Goal: Task Accomplishment & Management: Manage account settings

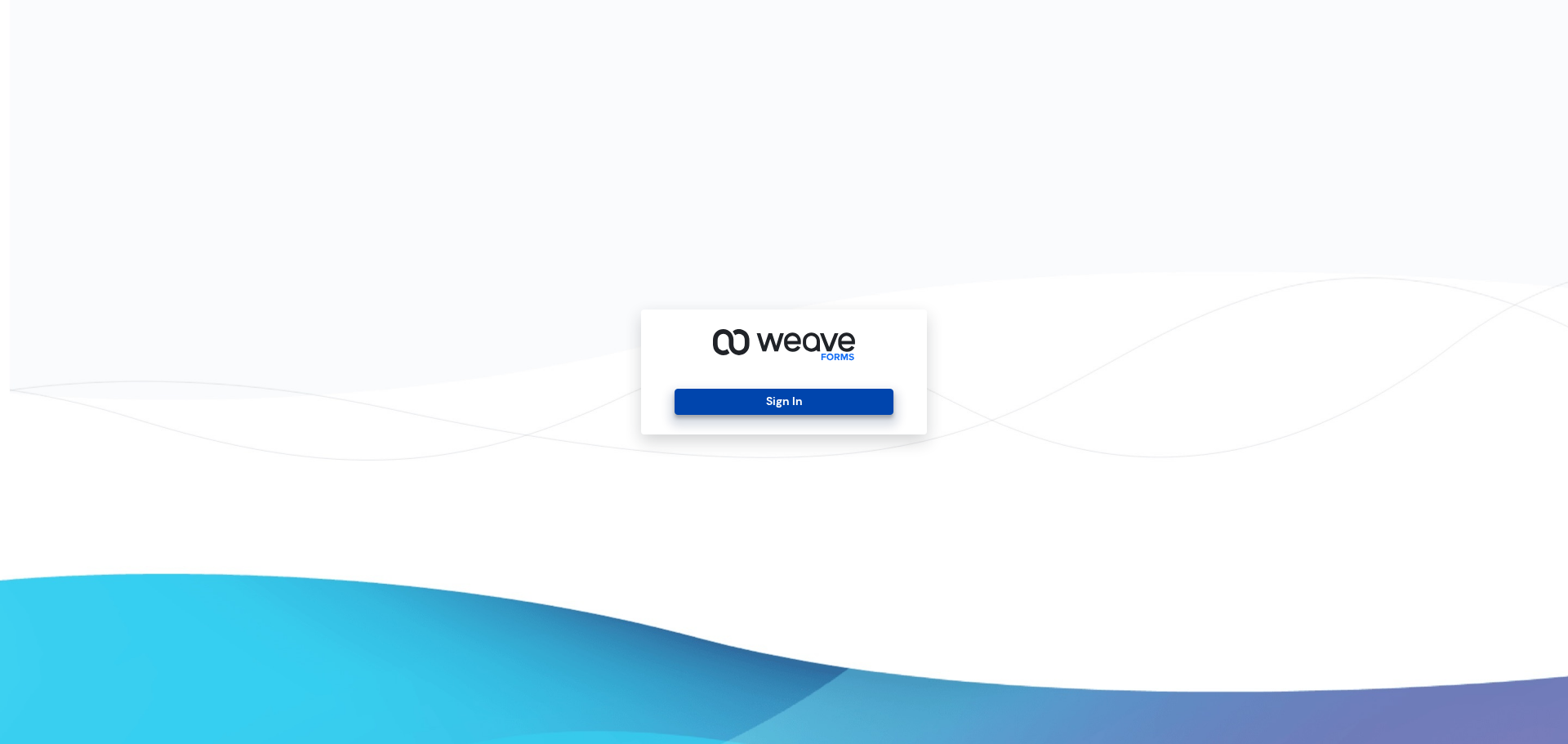
click at [719, 403] on button "Sign In" at bounding box center [784, 402] width 219 height 27
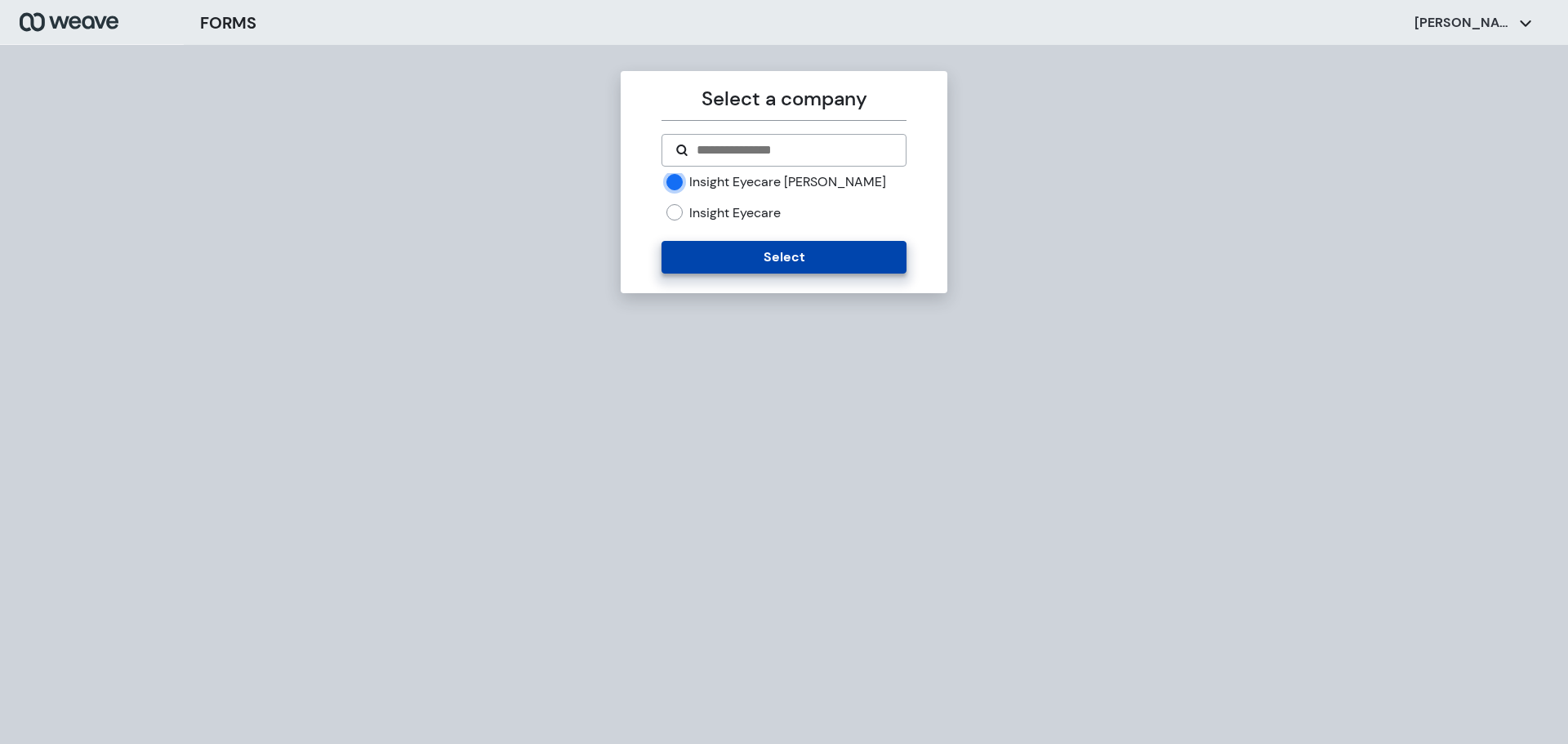
click at [755, 260] on button "Select" at bounding box center [783, 258] width 244 height 32
